Goal: Task Accomplishment & Management: Manage account settings

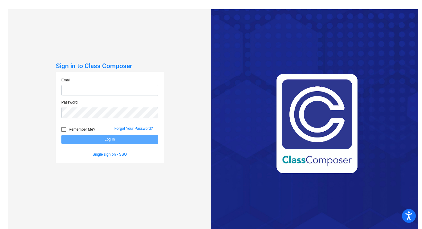
type input "[EMAIL_ADDRESS][DOMAIN_NAME]"
click at [134, 137] on button "Log In" at bounding box center [109, 139] width 97 height 9
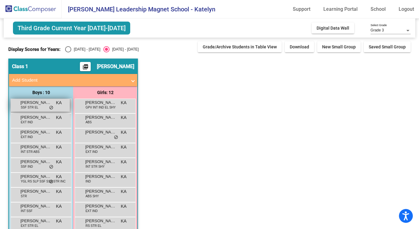
click at [39, 107] on div "[PERSON_NAME] SSF STR EL KA lock do_not_disturb_alt" at bounding box center [40, 105] width 59 height 13
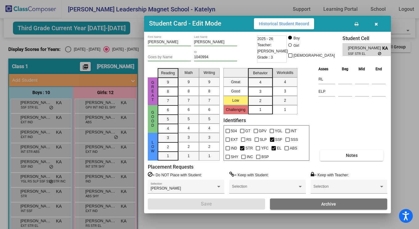
click at [376, 25] on icon "button" at bounding box center [376, 24] width 3 height 4
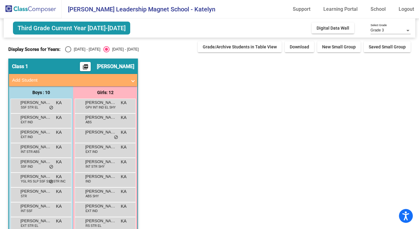
click at [88, 47] on div "[DATE] - [DATE]" at bounding box center [85, 50] width 29 height 6
click at [68, 52] on input "[DATE] - [DATE]" at bounding box center [68, 52] width 0 height 0
radio input "true"
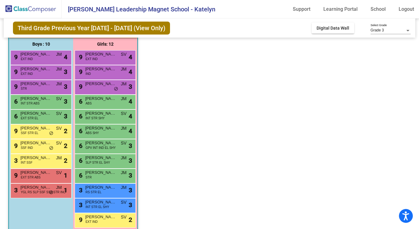
scroll to position [48, 0]
click at [38, 187] on span "[PERSON_NAME]" at bounding box center [35, 188] width 31 height 6
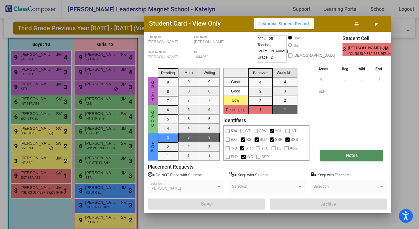
click at [348, 157] on span "Notes" at bounding box center [352, 155] width 12 height 5
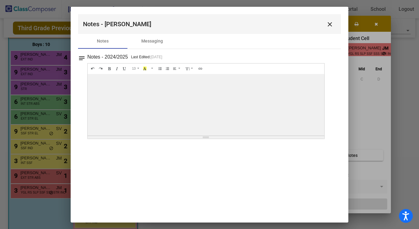
click at [330, 25] on mat-icon "close" at bounding box center [329, 24] width 7 height 7
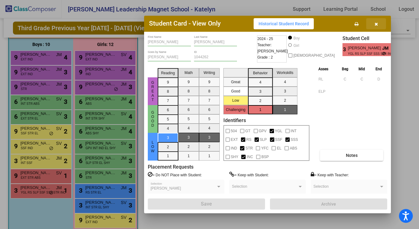
click at [379, 27] on button "button" at bounding box center [376, 23] width 20 height 11
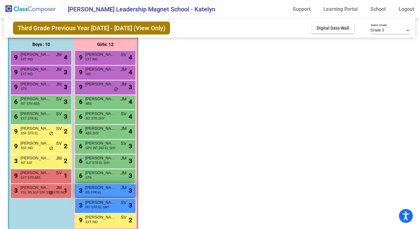
scroll to position [57, 0]
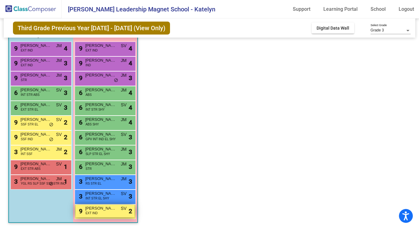
click at [104, 212] on div "9 [PERSON_NAME] [PERSON_NAME] EXT IND SV lock do_not_disturb_alt 2" at bounding box center [105, 211] width 59 height 13
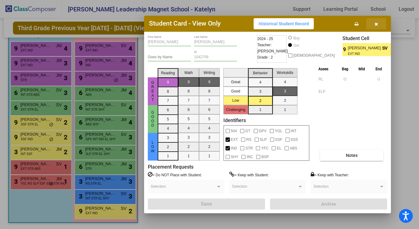
click at [376, 25] on icon "button" at bounding box center [376, 24] width 3 height 4
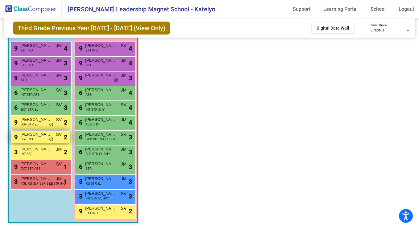
click at [44, 136] on span "[PERSON_NAME]" at bounding box center [35, 134] width 31 height 6
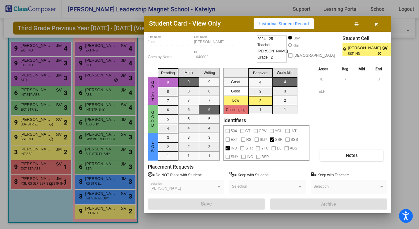
click at [374, 27] on button "button" at bounding box center [376, 23] width 20 height 11
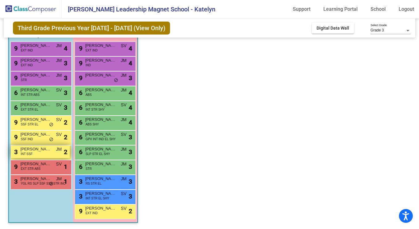
click at [53, 155] on div "3 [PERSON_NAME] INT SSF JM lock do_not_disturb_alt 2" at bounding box center [40, 152] width 59 height 13
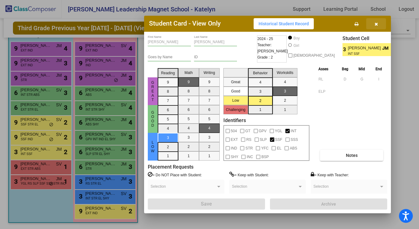
click at [375, 23] on icon "button" at bounding box center [376, 24] width 3 height 4
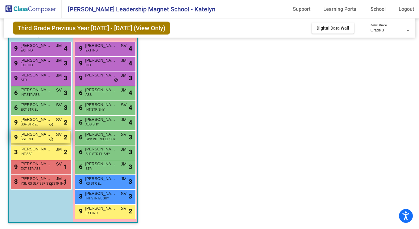
click at [38, 136] on span "[PERSON_NAME]" at bounding box center [35, 134] width 31 height 6
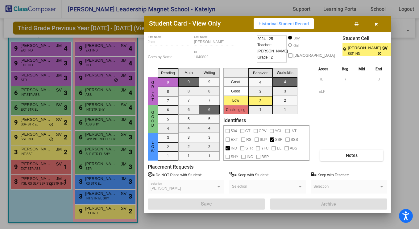
click at [375, 22] on icon "button" at bounding box center [376, 24] width 3 height 4
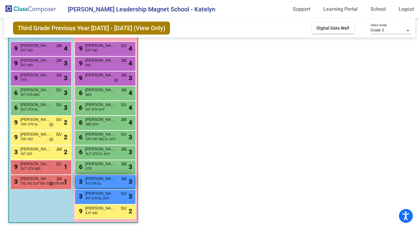
click at [108, 183] on div "3 [PERSON_NAME] RS STR EL JM lock do_not_disturb_alt 3" at bounding box center [105, 181] width 59 height 13
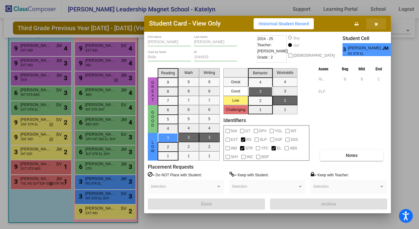
click at [379, 22] on button "button" at bounding box center [376, 23] width 20 height 11
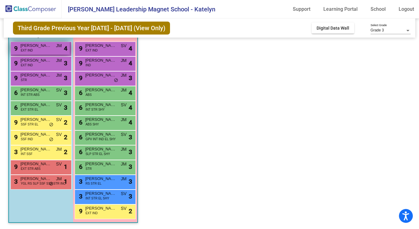
click at [52, 51] on div "9 [PERSON_NAME] EXT IND JM lock do_not_disturb_alt 4" at bounding box center [40, 48] width 59 height 13
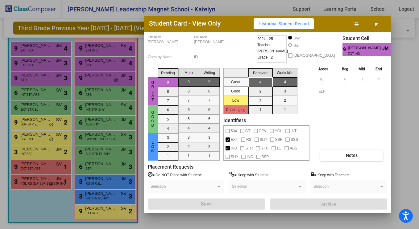
click at [46, 64] on div at bounding box center [209, 114] width 419 height 229
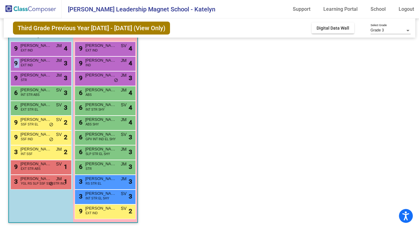
click at [46, 64] on div "9 [PERSON_NAME] EXT IND JM lock do_not_disturb_alt 3" at bounding box center [40, 63] width 59 height 13
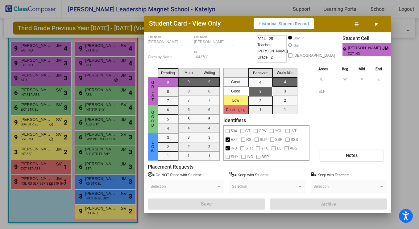
click at [46, 64] on div at bounding box center [209, 114] width 419 height 229
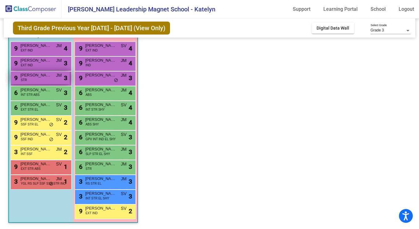
click at [44, 79] on div "9 [PERSON_NAME] STR JM lock do_not_disturb_alt 3" at bounding box center [40, 78] width 59 height 13
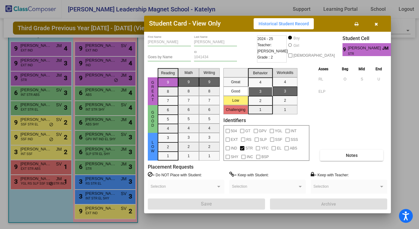
click at [19, 93] on div at bounding box center [209, 114] width 419 height 229
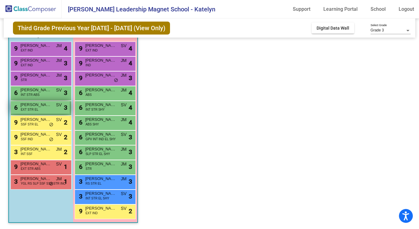
click at [28, 103] on span "[PERSON_NAME]" at bounding box center [35, 105] width 31 height 6
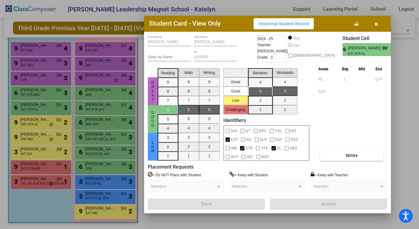
click at [36, 128] on div at bounding box center [209, 114] width 419 height 229
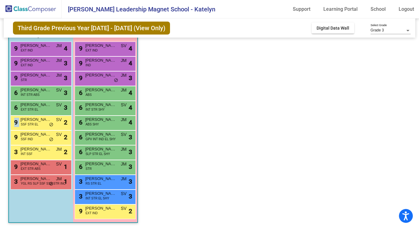
click at [36, 128] on div "9 [PERSON_NAME] SSF STR EL SV lock do_not_disturb_alt 2" at bounding box center [40, 122] width 59 height 13
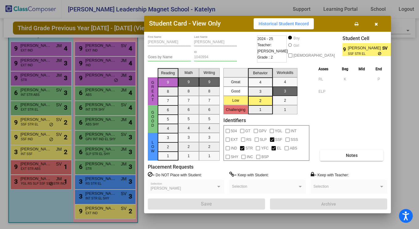
click at [36, 128] on div at bounding box center [209, 114] width 419 height 229
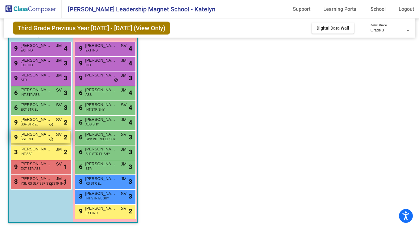
click at [39, 141] on div "9 [PERSON_NAME] SSF IND SV lock do_not_disturb_alt 2" at bounding box center [40, 137] width 59 height 13
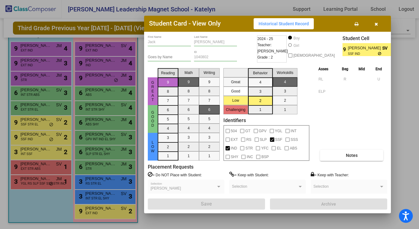
click at [40, 142] on div at bounding box center [209, 114] width 419 height 229
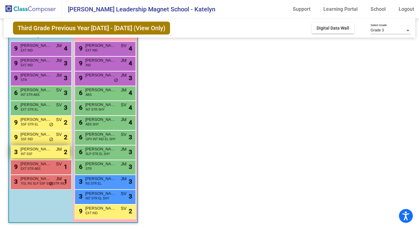
click at [40, 151] on span "[PERSON_NAME]" at bounding box center [35, 149] width 31 height 6
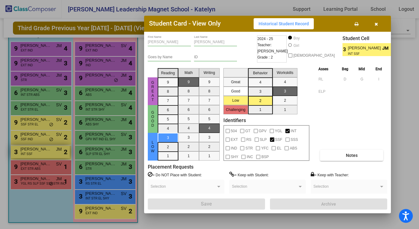
click at [40, 151] on div at bounding box center [209, 114] width 419 height 229
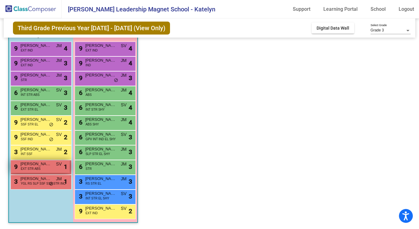
click at [39, 164] on span "[PERSON_NAME]" at bounding box center [35, 164] width 31 height 6
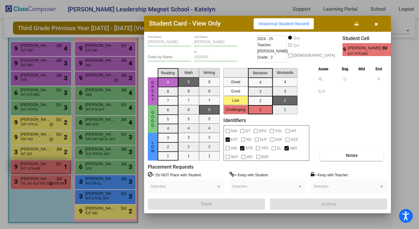
click at [39, 164] on div at bounding box center [209, 114] width 419 height 229
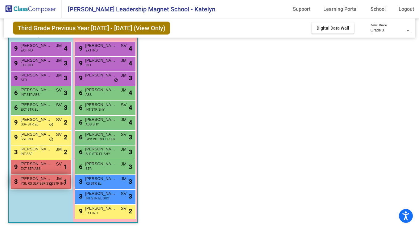
click at [43, 183] on span "YGL RS SLP SSF SSS STR INC" at bounding box center [43, 183] width 45 height 5
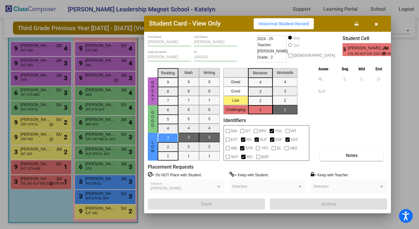
click at [98, 121] on div at bounding box center [209, 114] width 419 height 229
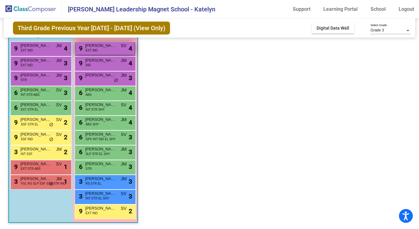
click at [106, 54] on div "9 [PERSON_NAME] EXT IND SV lock do_not_disturb_alt 4" at bounding box center [105, 48] width 59 height 13
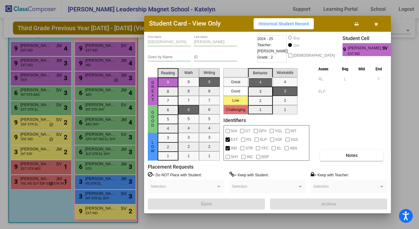
click at [111, 61] on div at bounding box center [209, 114] width 419 height 229
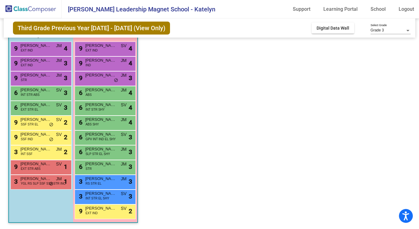
click at [111, 61] on span "[PERSON_NAME]" at bounding box center [100, 60] width 31 height 6
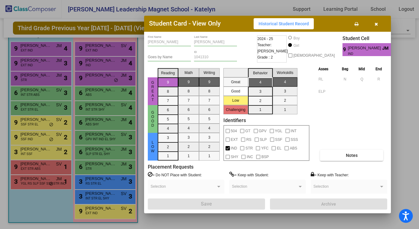
click at [101, 92] on div at bounding box center [209, 114] width 419 height 229
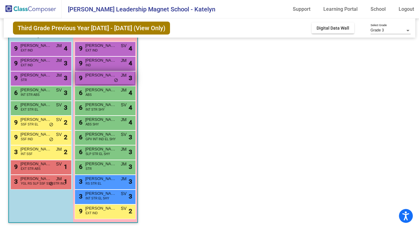
click at [107, 78] on span "[PERSON_NAME]" at bounding box center [100, 75] width 31 height 6
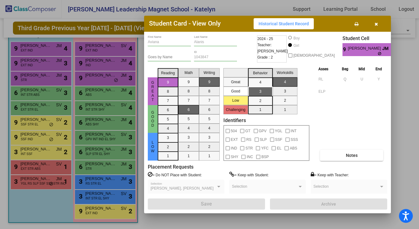
click at [86, 92] on div at bounding box center [209, 114] width 419 height 229
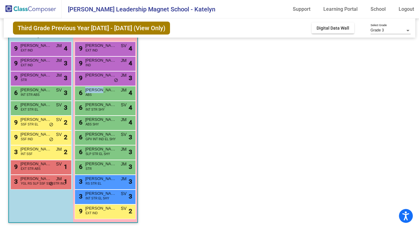
click at [86, 92] on span "[PERSON_NAME]" at bounding box center [100, 90] width 31 height 6
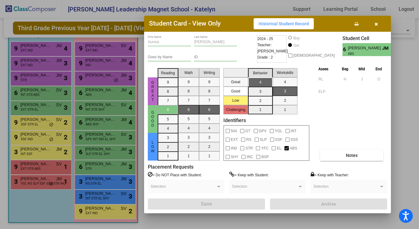
click at [85, 91] on div at bounding box center [209, 114] width 419 height 229
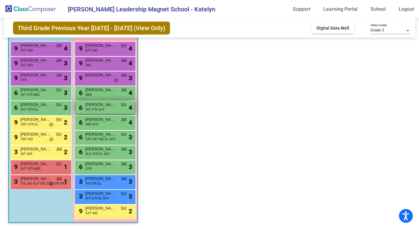
click at [89, 101] on div "6 [PERSON_NAME] INT STR SHY SV lock do_not_disturb_alt 4" at bounding box center [105, 107] width 59 height 13
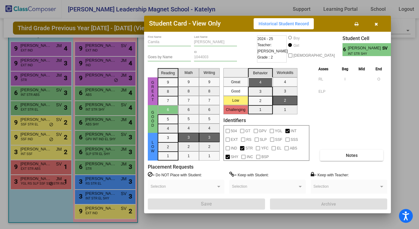
click at [88, 100] on div at bounding box center [209, 114] width 419 height 229
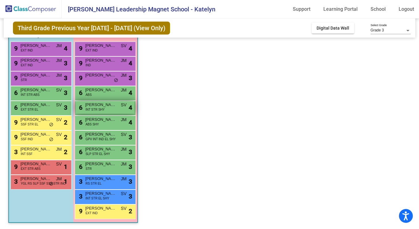
click at [89, 112] on span "INT STR SHY" at bounding box center [94, 109] width 19 height 5
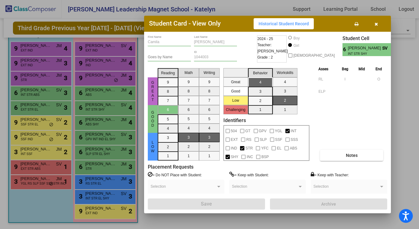
click at [89, 123] on div at bounding box center [209, 114] width 419 height 229
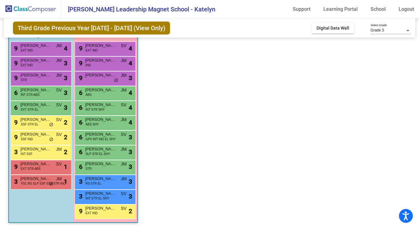
click at [89, 123] on span "ABS SHY" at bounding box center [91, 124] width 13 height 5
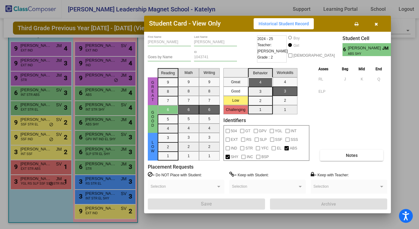
click at [117, 154] on div at bounding box center [209, 114] width 419 height 229
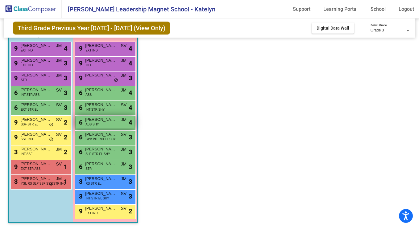
click at [115, 125] on div "6 [PERSON_NAME] ABS SHY JM lock do_not_disturb_alt 4" at bounding box center [105, 122] width 59 height 13
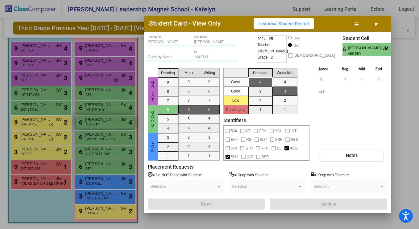
click at [115, 125] on div at bounding box center [209, 114] width 419 height 229
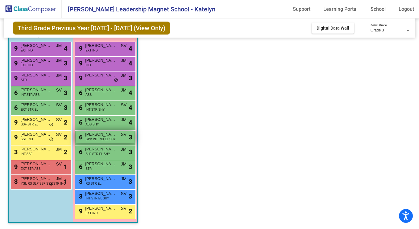
click at [106, 131] on span "[PERSON_NAME]" at bounding box center [100, 134] width 31 height 6
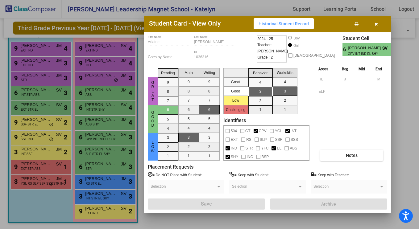
click at [107, 132] on div at bounding box center [209, 114] width 419 height 229
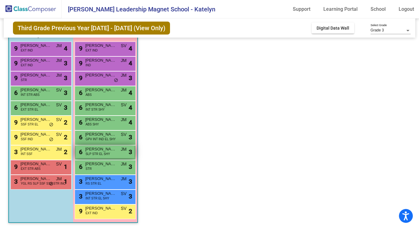
click at [101, 151] on span "[PERSON_NAME]" at bounding box center [100, 149] width 31 height 6
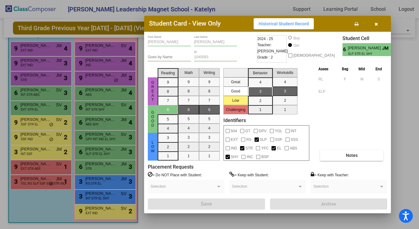
click at [101, 179] on div at bounding box center [209, 114] width 419 height 229
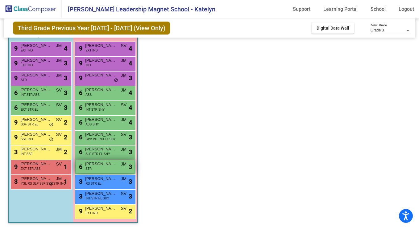
click at [104, 171] on div "6 [PERSON_NAME] STR JM lock do_not_disturb_alt 3" at bounding box center [105, 166] width 59 height 13
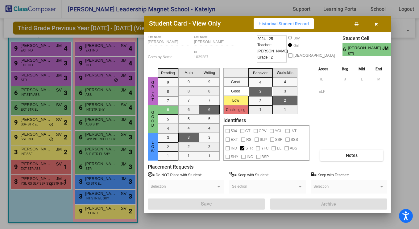
click at [109, 186] on div at bounding box center [209, 114] width 419 height 229
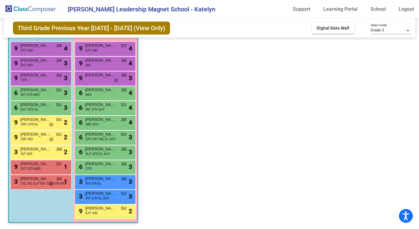
click at [109, 186] on div "3 [PERSON_NAME] RS STR EL JM lock do_not_disturb_alt 3" at bounding box center [105, 181] width 59 height 13
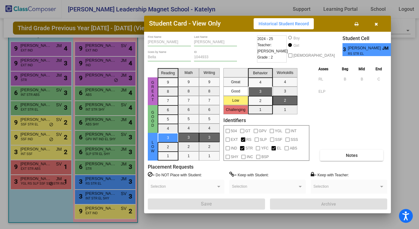
click at [109, 186] on div at bounding box center [209, 114] width 419 height 229
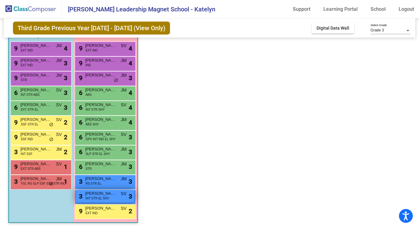
click at [97, 199] on span "INT STR EL SHY" at bounding box center [97, 198] width 24 height 5
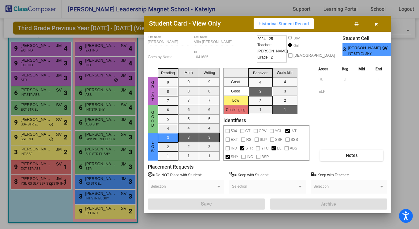
click at [95, 206] on div at bounding box center [209, 114] width 419 height 229
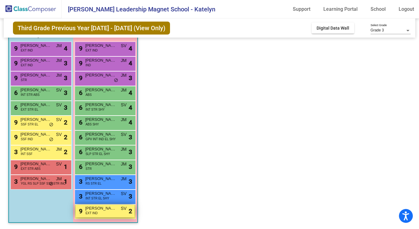
click at [95, 213] on span "EXT IND" at bounding box center [91, 213] width 12 height 5
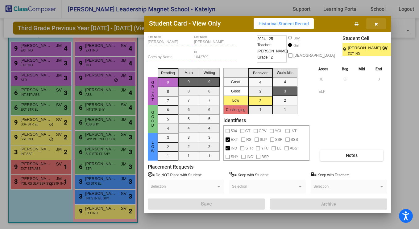
click at [380, 24] on button "button" at bounding box center [376, 23] width 20 height 11
